Goal: Transaction & Acquisition: Purchase product/service

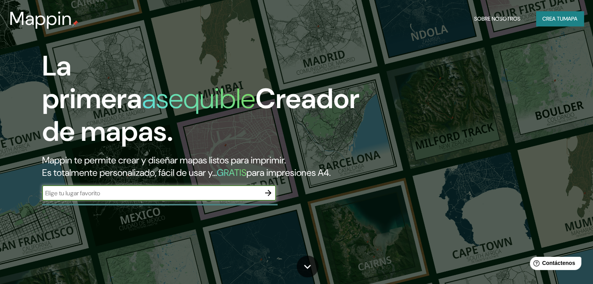
click at [268, 198] on icon "button" at bounding box center [267, 193] width 9 height 9
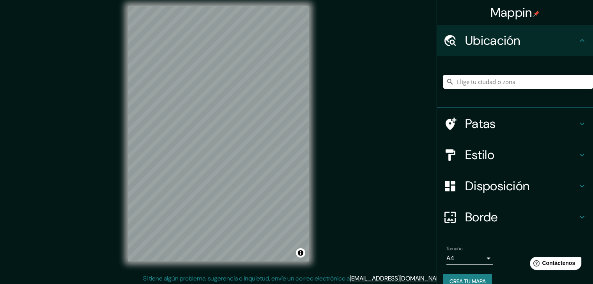
scroll to position [9, 0]
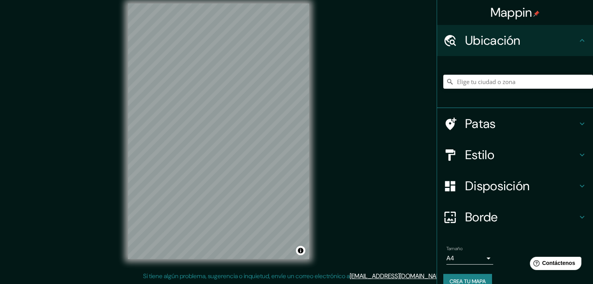
click at [311, 112] on div "© Mapbox © OpenStreetMap Improve this map" at bounding box center [218, 131] width 206 height 281
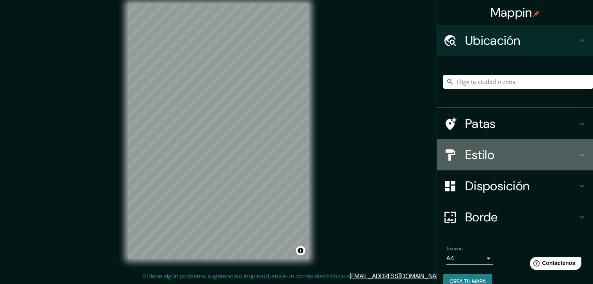
click at [553, 155] on h4 "Estilo" at bounding box center [521, 155] width 112 height 16
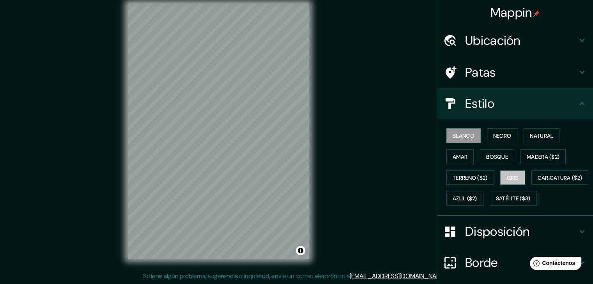
click at [507, 176] on font "Gris" at bounding box center [512, 178] width 12 height 7
click at [494, 150] on button "Bosque" at bounding box center [497, 157] width 34 height 15
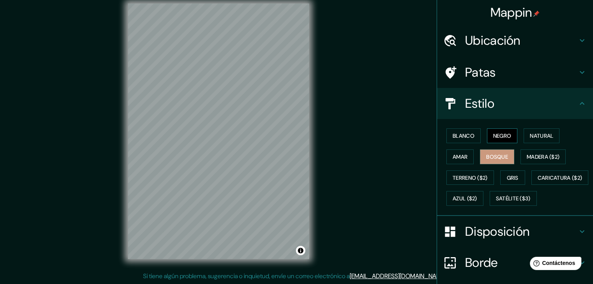
click at [495, 136] on font "Negro" at bounding box center [502, 135] width 18 height 7
click at [539, 136] on font "Natural" at bounding box center [540, 135] width 23 height 7
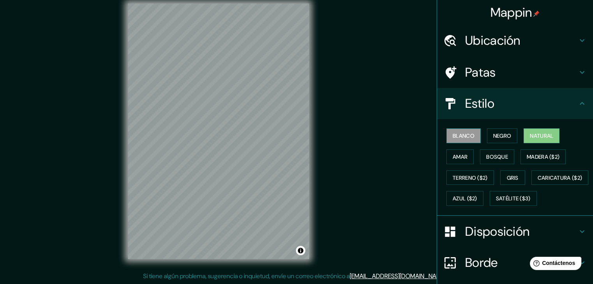
click at [460, 138] on font "Blanco" at bounding box center [463, 135] width 22 height 7
click at [446, 159] on button "Amar" at bounding box center [459, 157] width 27 height 15
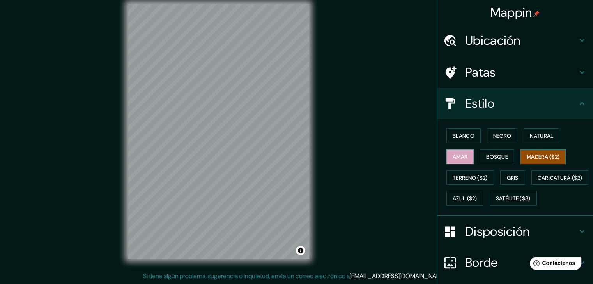
click at [538, 152] on font "Madera ($2)" at bounding box center [542, 157] width 33 height 10
click at [529, 136] on font "Natural" at bounding box center [540, 135] width 23 height 7
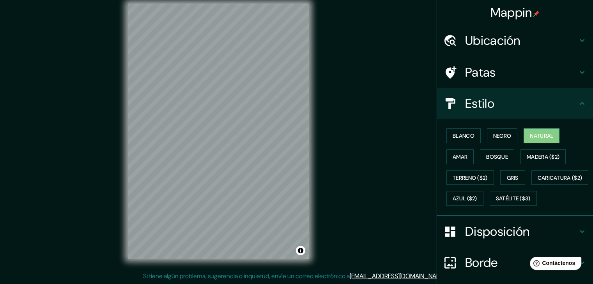
click at [478, 138] on div "Blanco Negro Natural Amar Bosque Madera ($2) Terreno ($2) Gris Caricatura ($2) …" at bounding box center [518, 167] width 150 height 84
click at [487, 137] on button "Negro" at bounding box center [502, 136] width 31 height 15
click at [497, 240] on font "Disposición" at bounding box center [497, 232] width 64 height 16
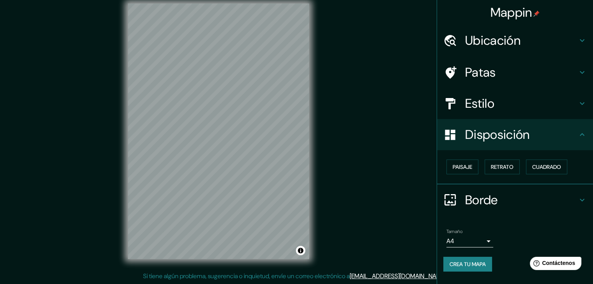
click at [509, 200] on h4 "Borde" at bounding box center [521, 200] width 112 height 16
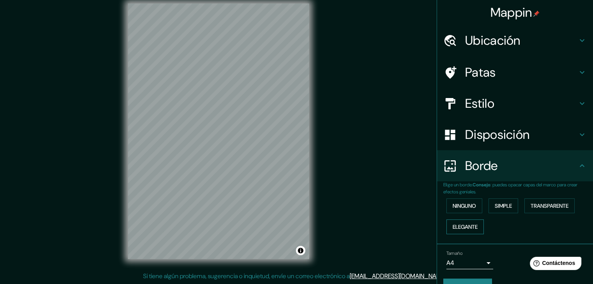
click at [468, 224] on font "Elegante" at bounding box center [464, 227] width 25 height 7
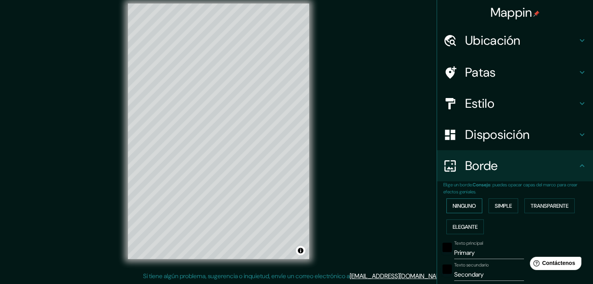
click at [463, 210] on font "Ninguno" at bounding box center [463, 206] width 23 height 10
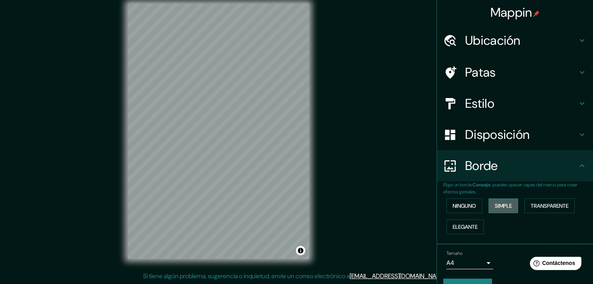
click at [510, 205] on button "Simple" at bounding box center [503, 206] width 30 height 15
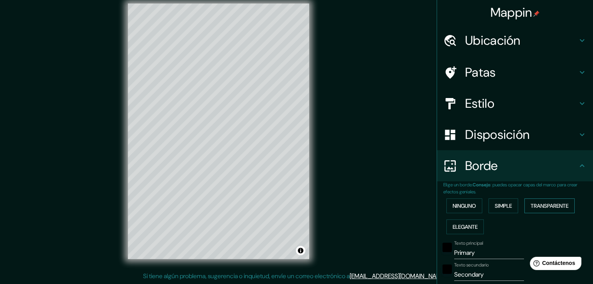
click at [541, 203] on font "Transparente" at bounding box center [549, 206] width 38 height 7
click at [457, 203] on font "Ninguno" at bounding box center [463, 206] width 23 height 7
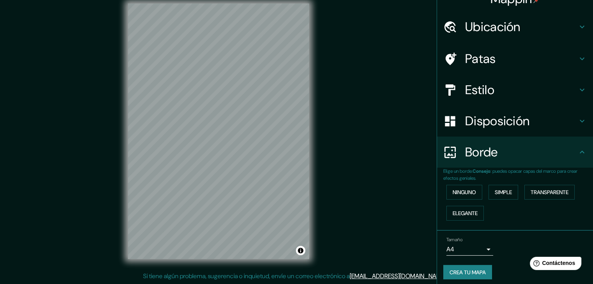
scroll to position [18, 0]
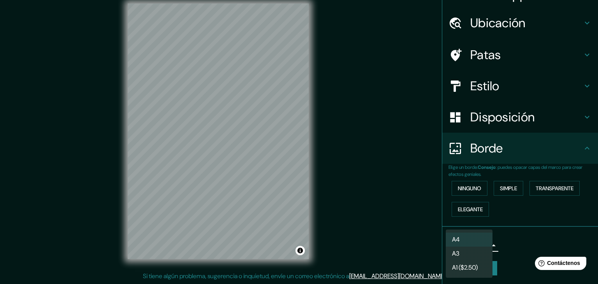
click at [480, 242] on body "Mappin Ubicación Patas Estilo Disposición Borde Elige un borde. Consejo : puede…" at bounding box center [299, 133] width 598 height 284
click at [477, 255] on li "A3" at bounding box center [469, 254] width 47 height 14
type input "a4"
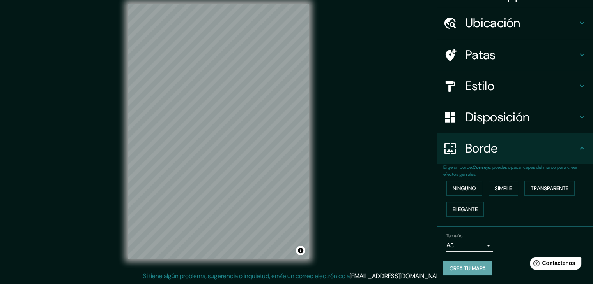
click at [468, 271] on font "Crea tu mapa" at bounding box center [467, 269] width 36 height 10
click at [474, 266] on font "Crea tu mapa" at bounding box center [467, 268] width 36 height 7
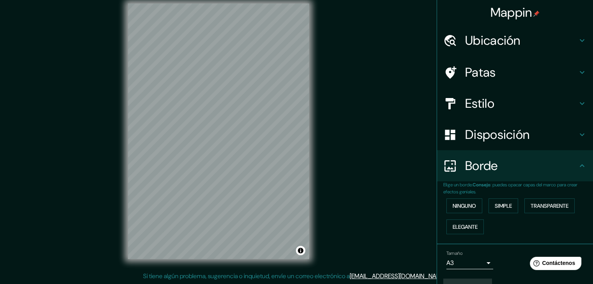
scroll to position [0, 0]
click at [493, 41] on font "Ubicación" at bounding box center [492, 40] width 55 height 16
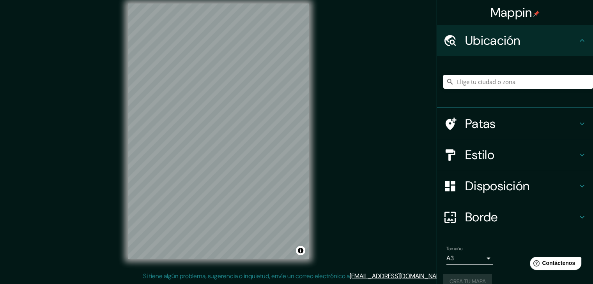
click at [498, 38] on font "Ubicación" at bounding box center [492, 40] width 55 height 16
click at [481, 130] on font "Patas" at bounding box center [480, 124] width 31 height 16
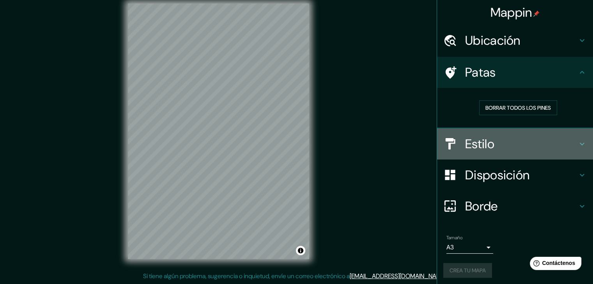
click at [493, 141] on h4 "Estilo" at bounding box center [521, 144] width 112 height 16
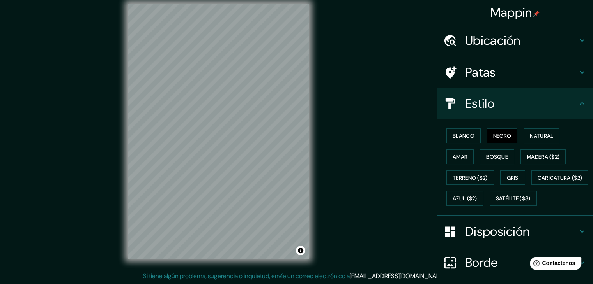
click at [499, 240] on font "Disposición" at bounding box center [497, 232] width 64 height 16
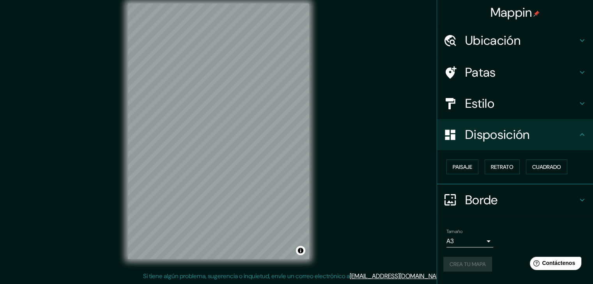
click at [499, 198] on h4 "Borde" at bounding box center [521, 200] width 112 height 16
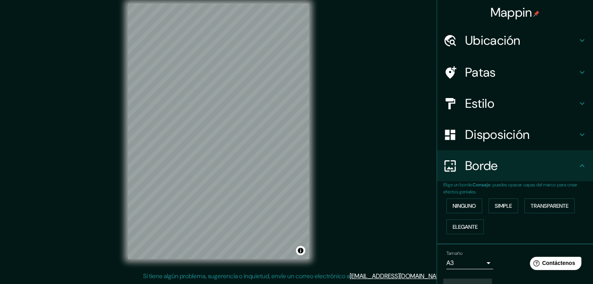
scroll to position [18, 0]
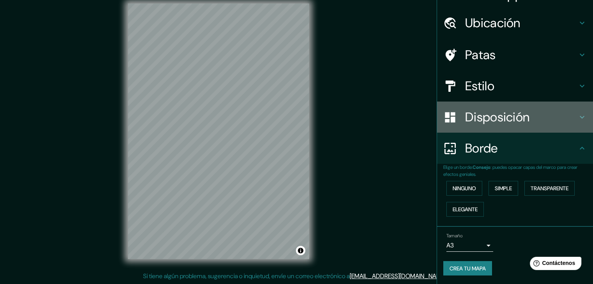
click at [503, 116] on font "Disposición" at bounding box center [497, 117] width 64 height 16
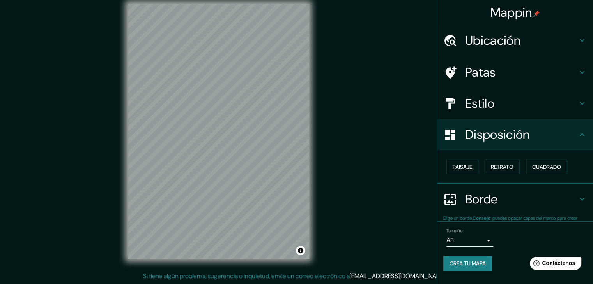
scroll to position [0, 0]
click at [472, 168] on font "Paisaje" at bounding box center [461, 167] width 19 height 7
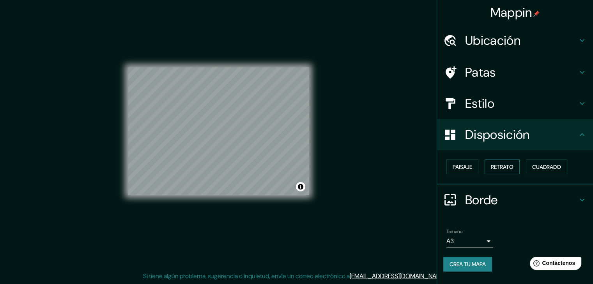
click at [502, 169] on font "Retrato" at bounding box center [501, 167] width 23 height 7
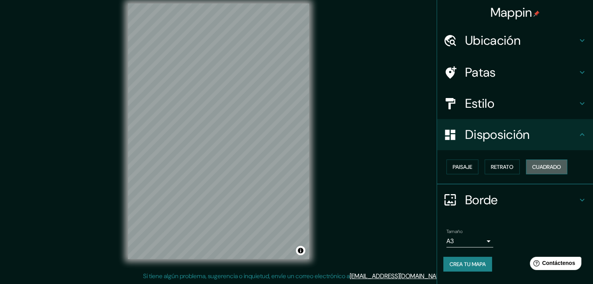
click at [531, 166] on button "Cuadrado" at bounding box center [545, 167] width 41 height 15
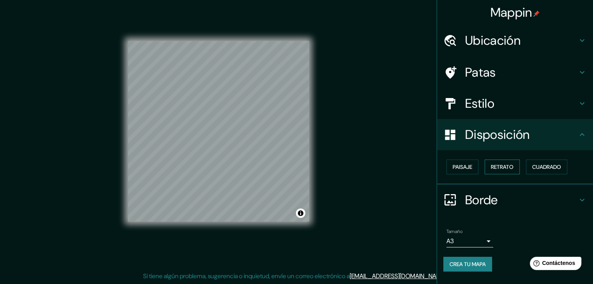
click at [493, 165] on font "Retrato" at bounding box center [501, 167] width 23 height 7
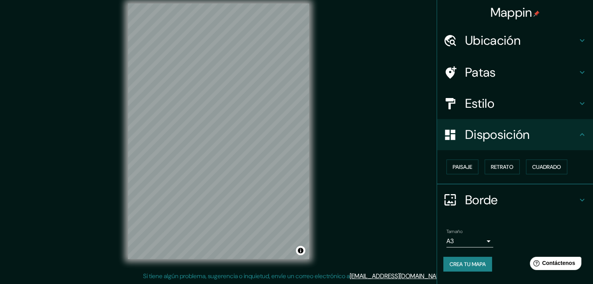
click at [460, 267] on font "Crea tu mapa" at bounding box center [467, 264] width 36 height 7
click at [478, 266] on font "Crea tu mapa" at bounding box center [467, 264] width 36 height 7
click at [397, 180] on div "Mappin Ubicación Patas Estilo Disposición Paisaje Retrato Cuadrado Borde Elige …" at bounding box center [296, 137] width 593 height 293
click at [452, 262] on font "Crea tu mapa" at bounding box center [467, 264] width 36 height 7
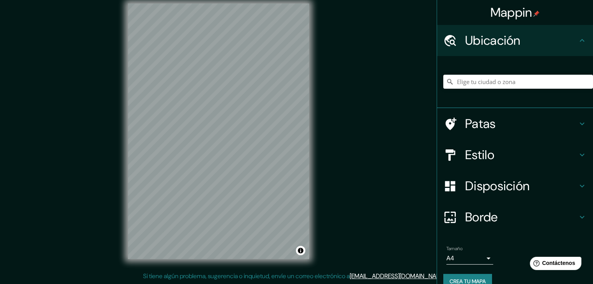
click at [489, 157] on h4 "Estilo" at bounding box center [521, 155] width 112 height 16
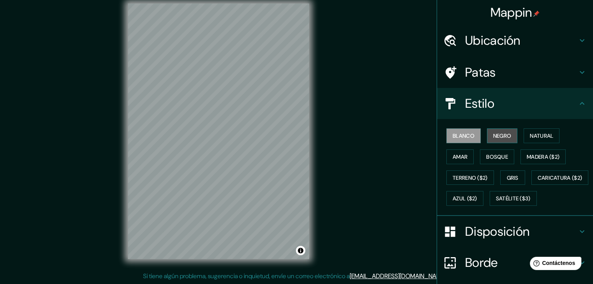
click at [493, 136] on font "Negro" at bounding box center [502, 135] width 18 height 7
click at [460, 154] on font "Amar" at bounding box center [459, 156] width 15 height 7
click at [458, 129] on button "Blanco" at bounding box center [463, 136] width 34 height 15
click at [493, 136] on font "Negro" at bounding box center [502, 135] width 18 height 7
click at [494, 241] on div "Disposición" at bounding box center [515, 231] width 156 height 31
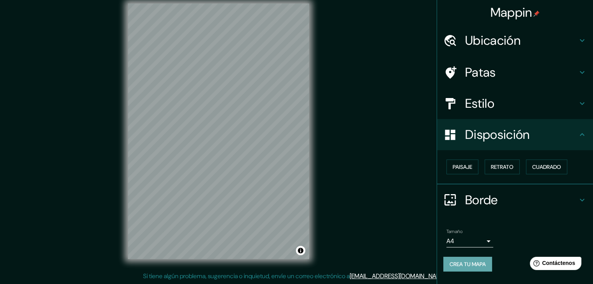
click at [468, 263] on font "Crea tu mapa" at bounding box center [467, 264] width 36 height 7
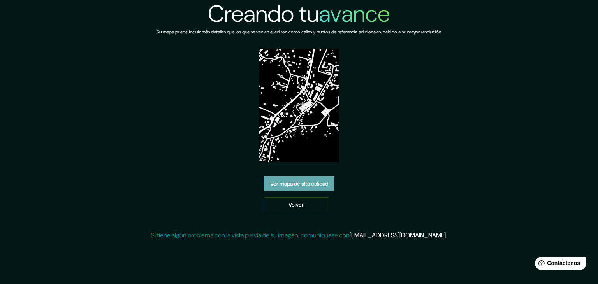
click at [319, 185] on font "Ver mapa de alta calidad" at bounding box center [299, 183] width 58 height 7
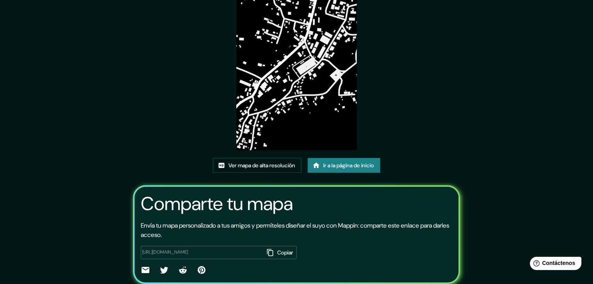
scroll to position [78, 0]
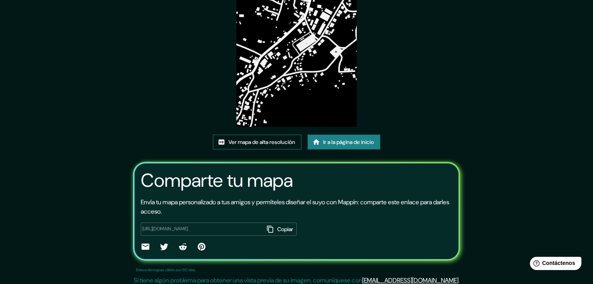
click at [262, 141] on font "Ver mapa de alta resolución" at bounding box center [261, 142] width 67 height 7
